Goal: Task Accomplishment & Management: Use online tool/utility

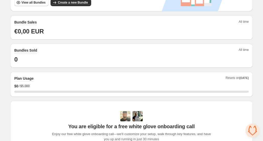
scroll to position [188, 0]
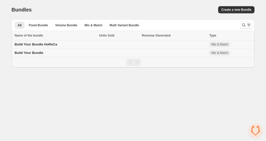
click at [186, 42] on td at bounding box center [174, 44] width 68 height 8
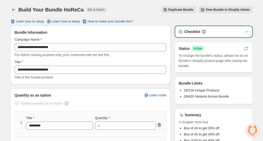
click at [233, 11] on span "View Bundle in Shopify Admin" at bounding box center [228, 10] width 44 height 4
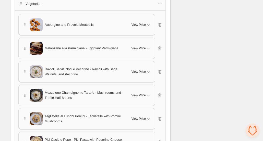
scroll to position [640, 0]
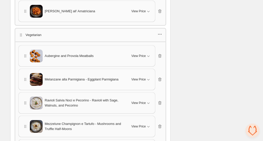
click at [161, 32] on icon "button" at bounding box center [160, 34] width 5 height 5
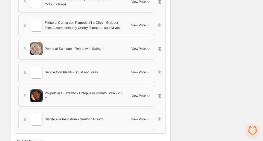
scroll to position [1004, 0]
